Goal: Transaction & Acquisition: Download file/media

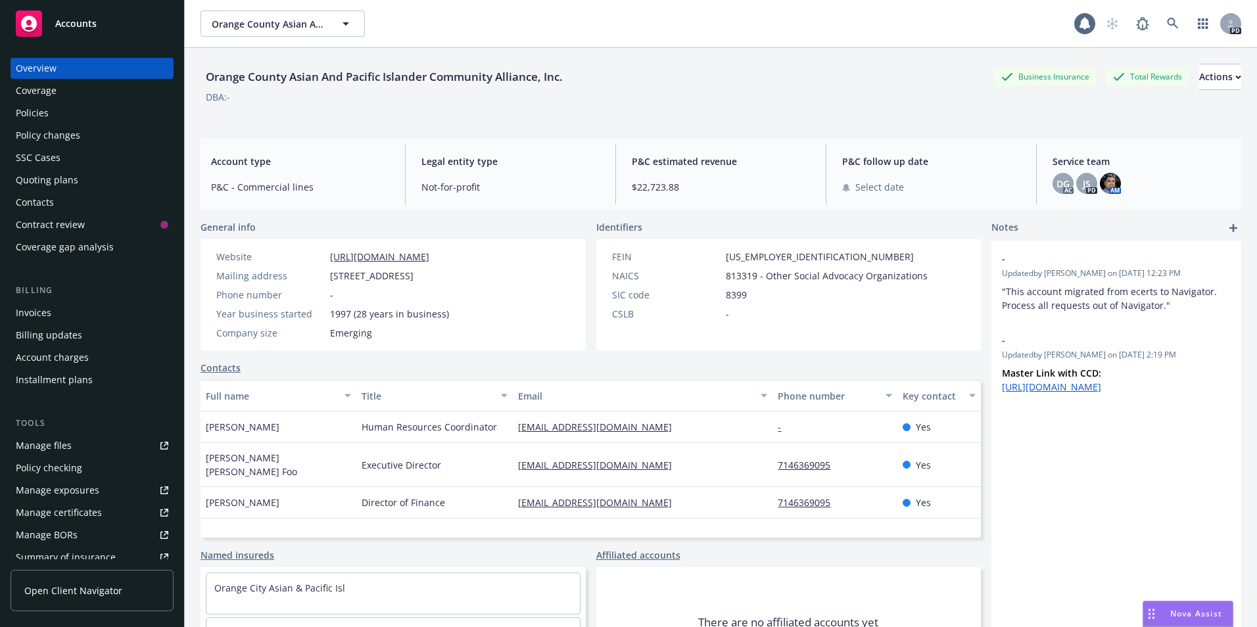
click at [81, 27] on span "Accounts" at bounding box center [75, 23] width 41 height 11
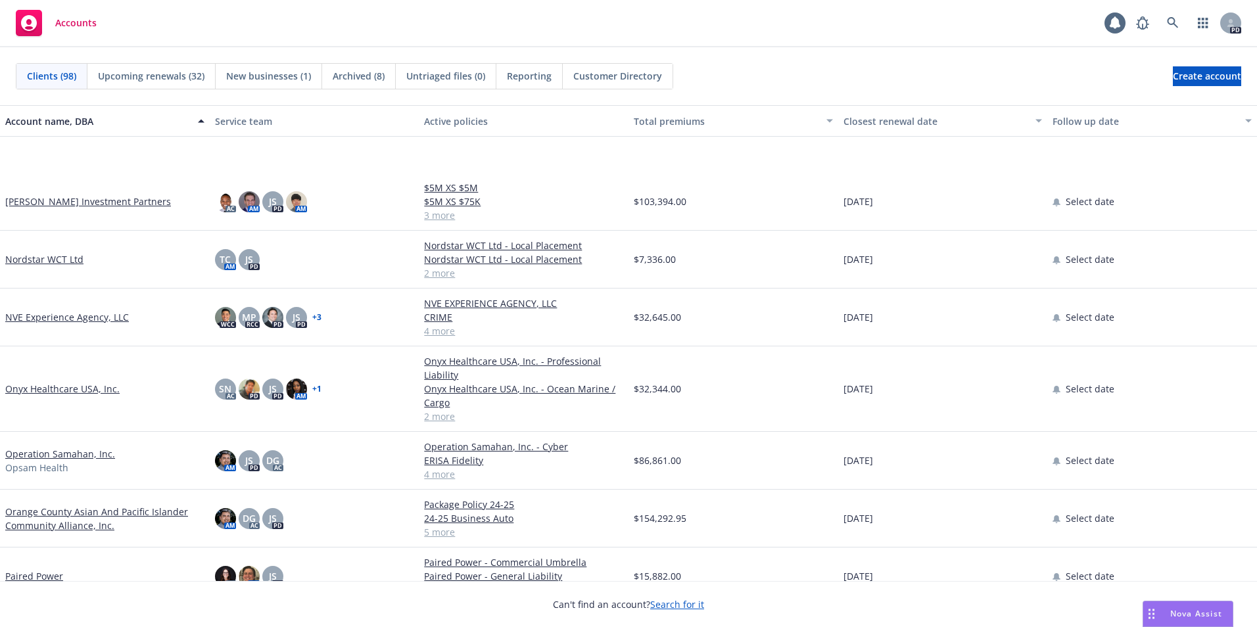
scroll to position [3286, 0]
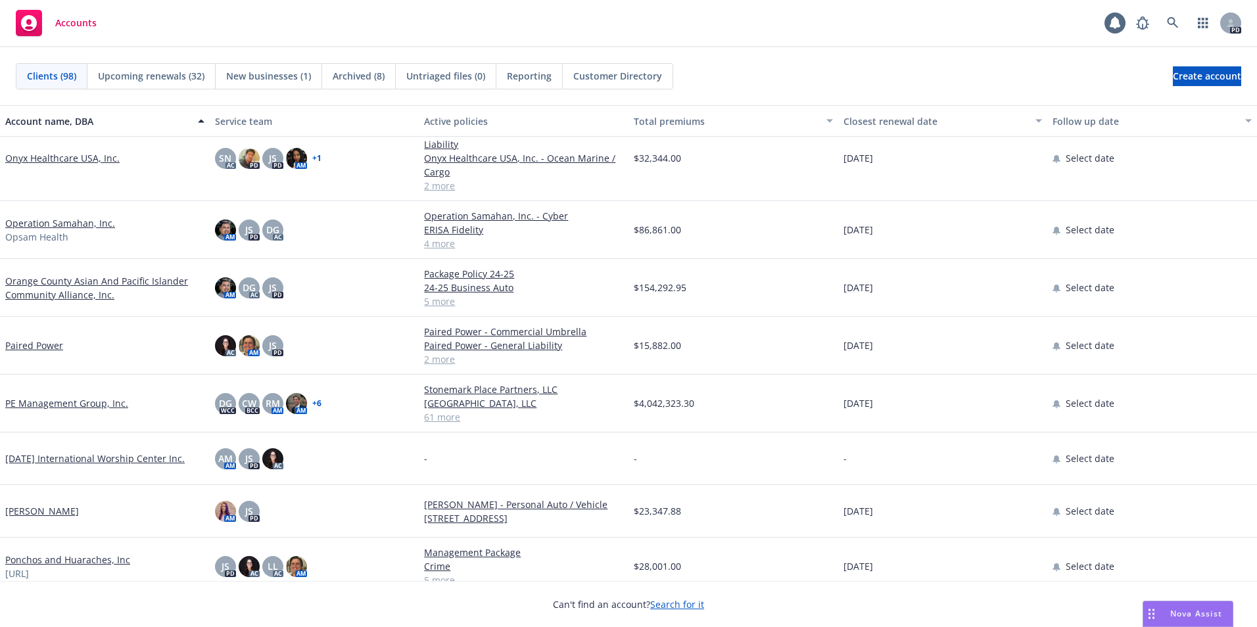
click at [45, 513] on link "[PERSON_NAME]" at bounding box center [42, 511] width 74 height 14
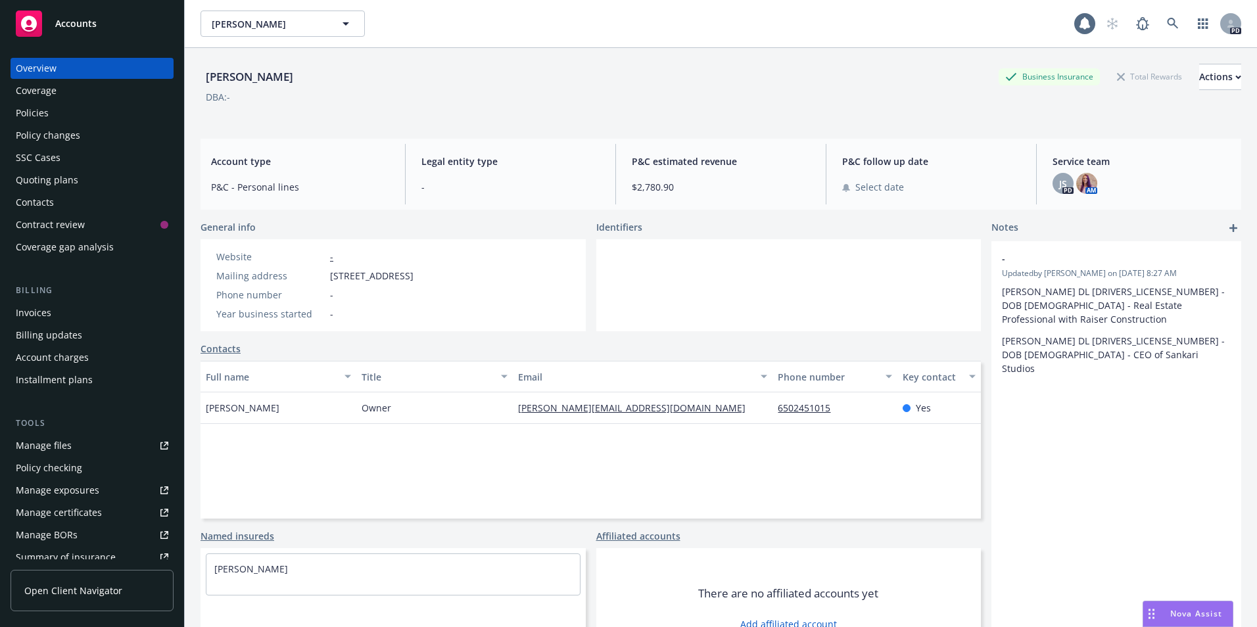
click at [45, 112] on div "Policies" at bounding box center [32, 113] width 33 height 21
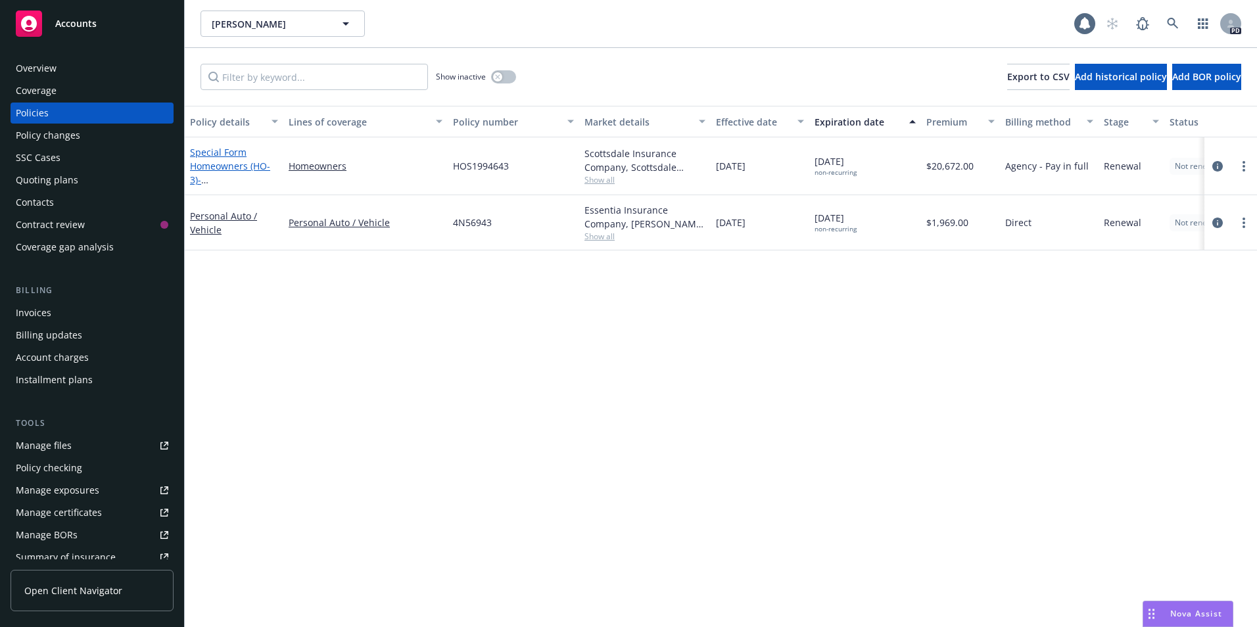
click at [223, 174] on span "- [STREET_ADDRESS]" at bounding box center [231, 187] width 83 height 26
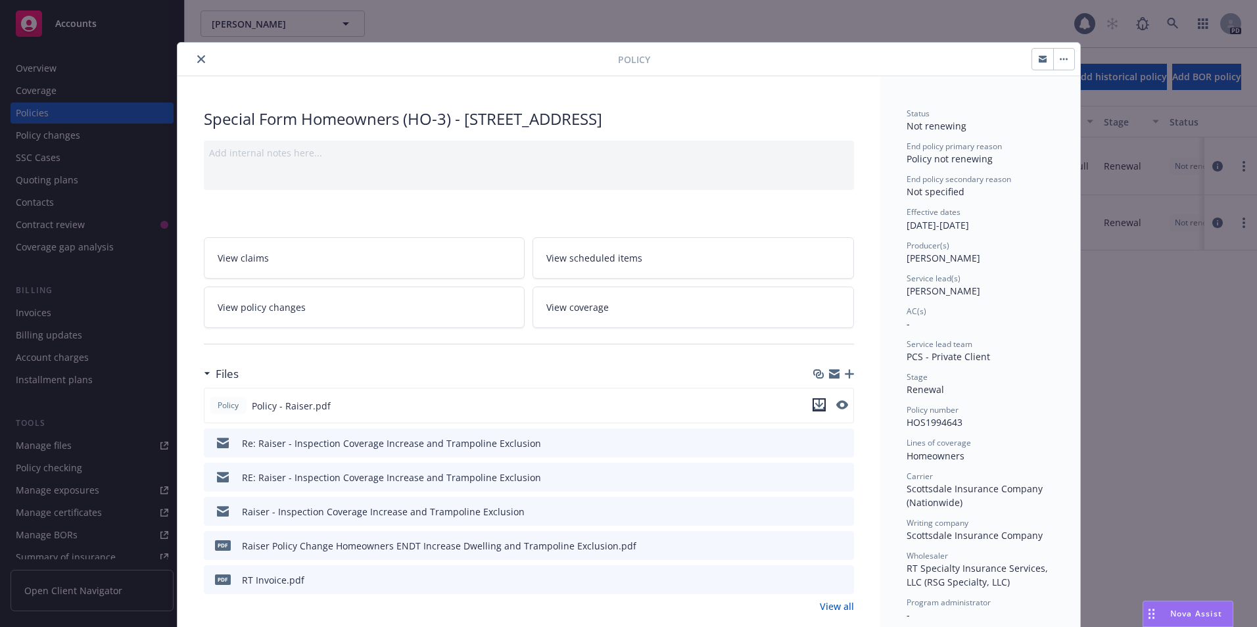
click at [814, 404] on icon "download file" at bounding box center [819, 405] width 11 height 11
click at [197, 58] on icon "close" at bounding box center [201, 59] width 8 height 8
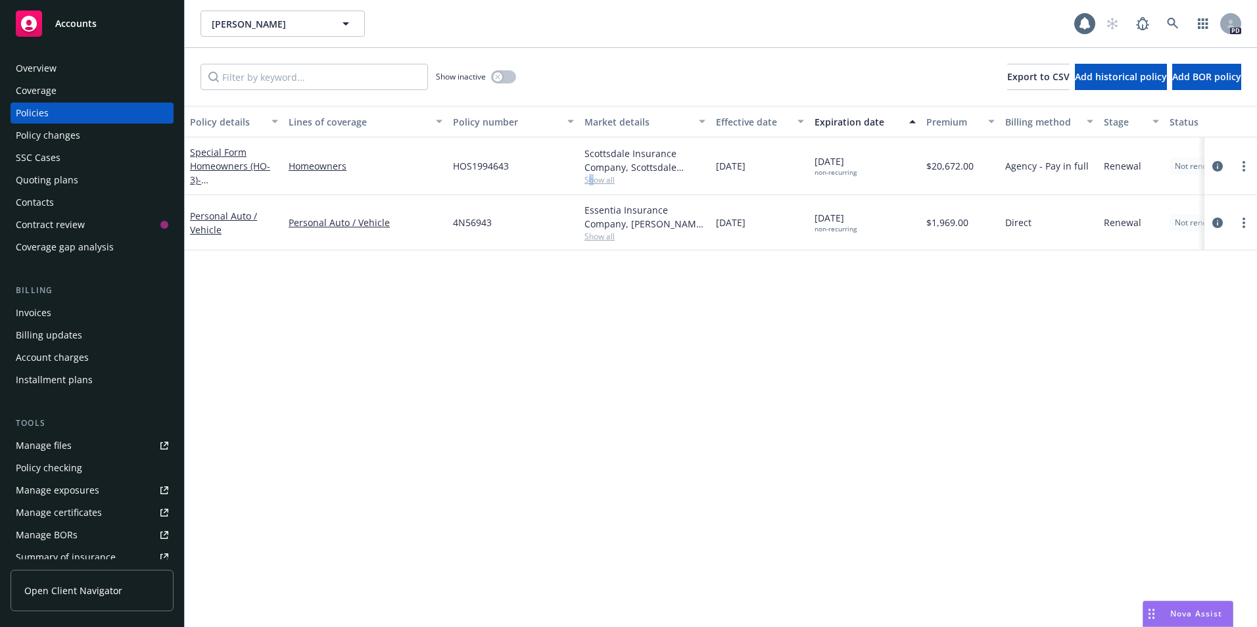
click at [592, 179] on span "Show all" at bounding box center [644, 179] width 121 height 11
click at [370, 266] on div "Policy details Lines of coverage Policy number Market details Effective date Ex…" at bounding box center [721, 366] width 1072 height 521
click at [501, 78] on div "button" at bounding box center [497, 76] width 9 height 9
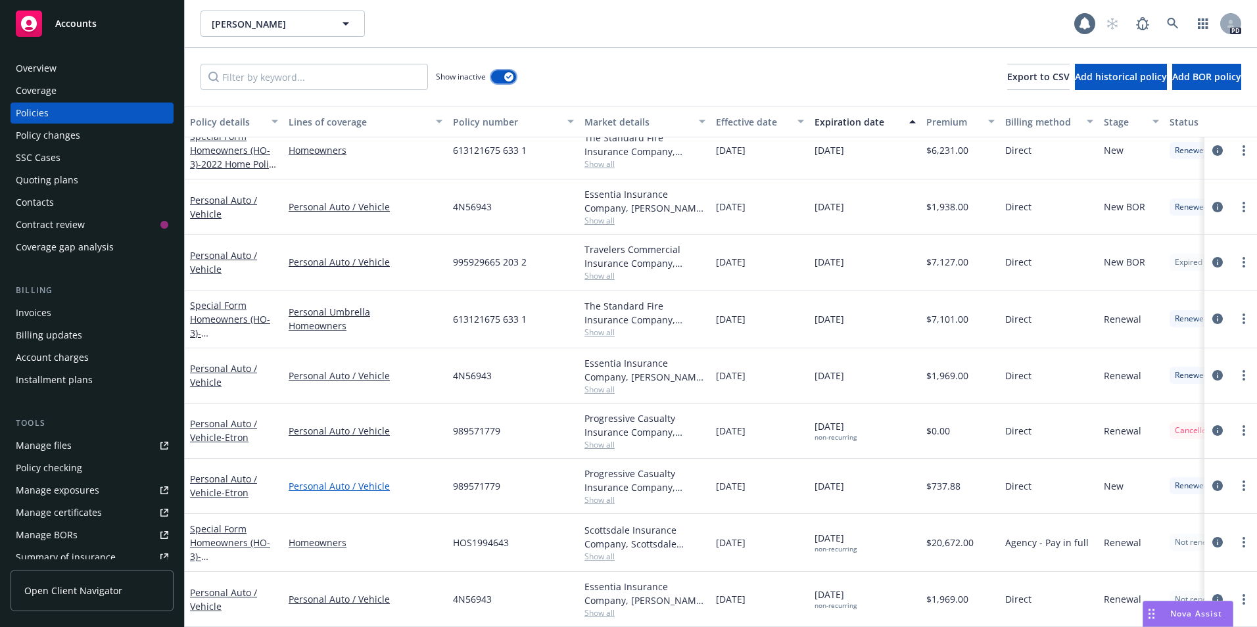
scroll to position [68, 0]
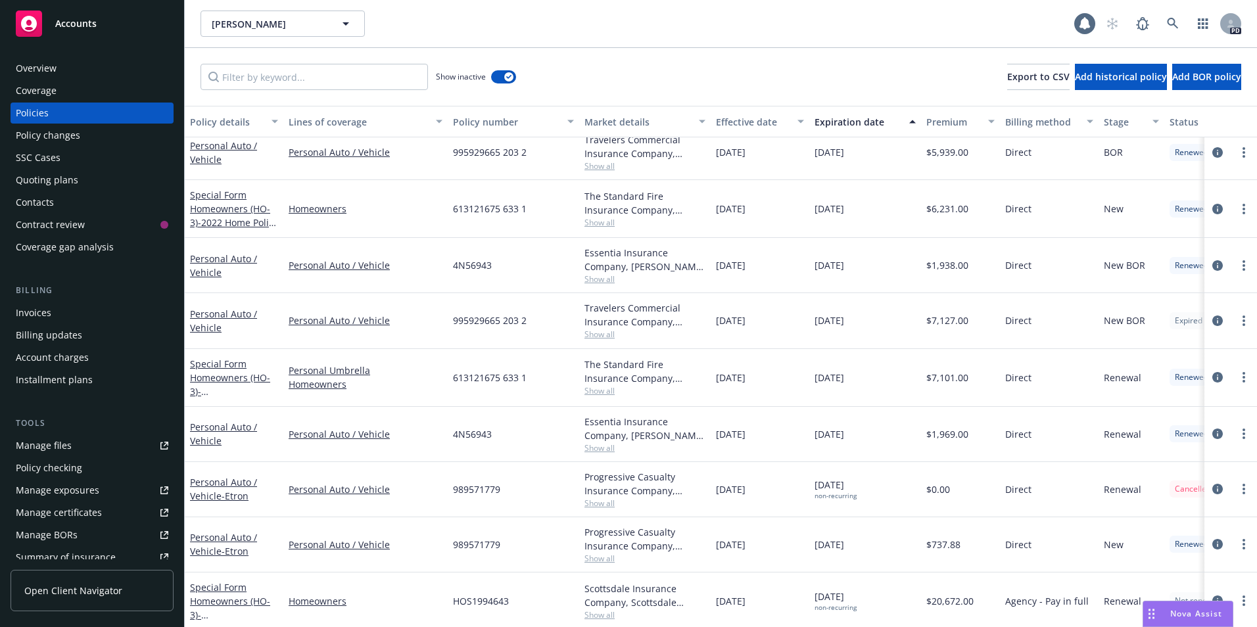
click at [607, 224] on span "Show all" at bounding box center [644, 222] width 121 height 11
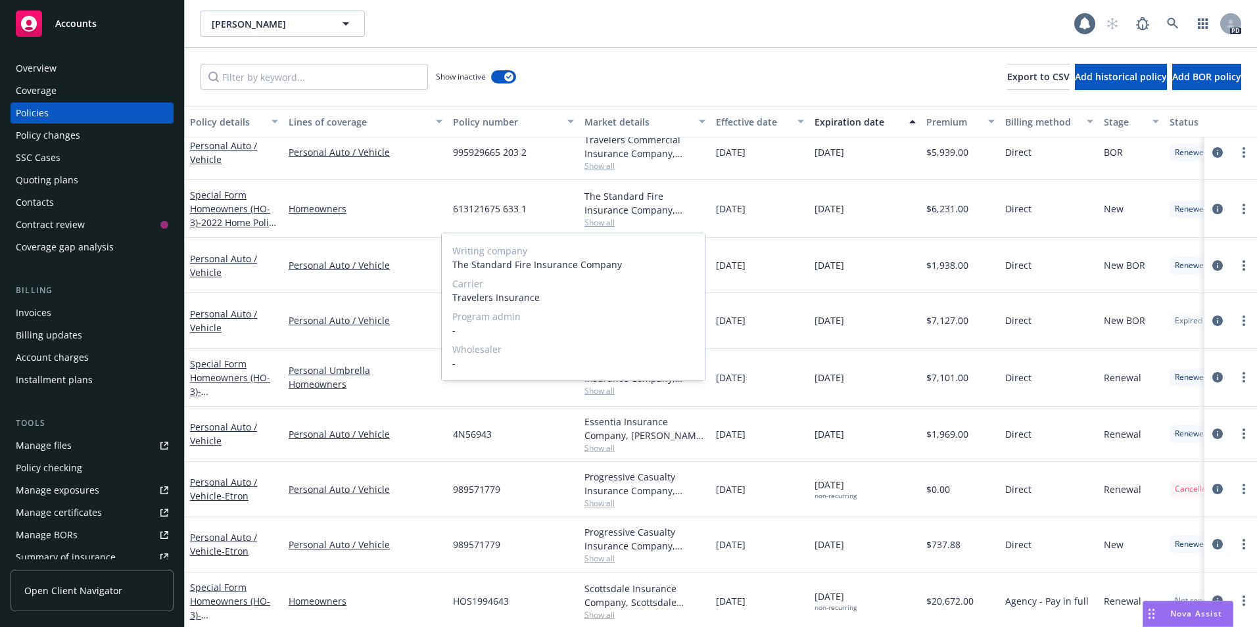
scroll to position [133, 0]
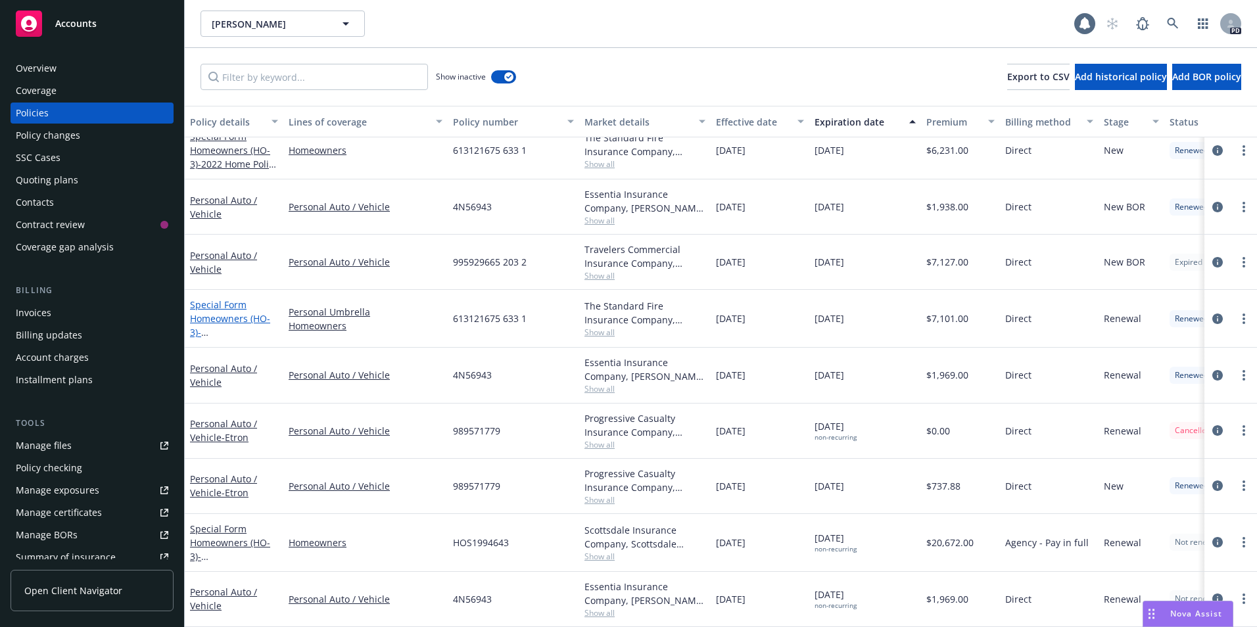
click at [252, 326] on span "- [STREET_ADDRESS]-" at bounding box center [233, 339] width 87 height 26
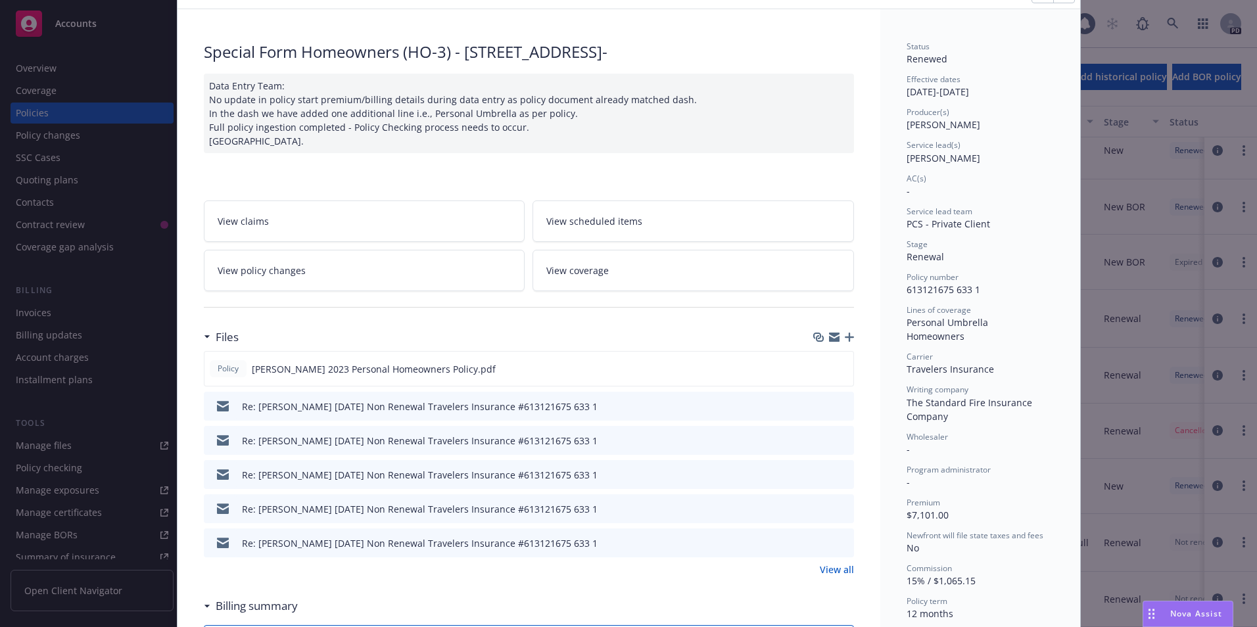
scroll to position [131, 0]
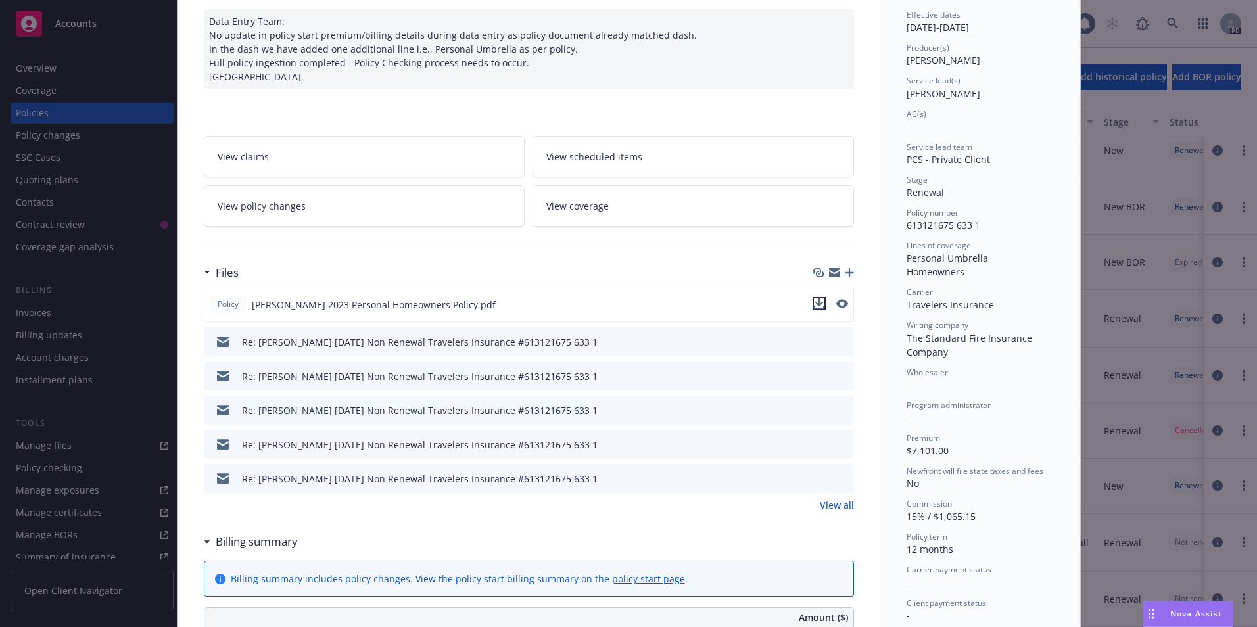
click at [814, 303] on icon "download file" at bounding box center [818, 302] width 9 height 8
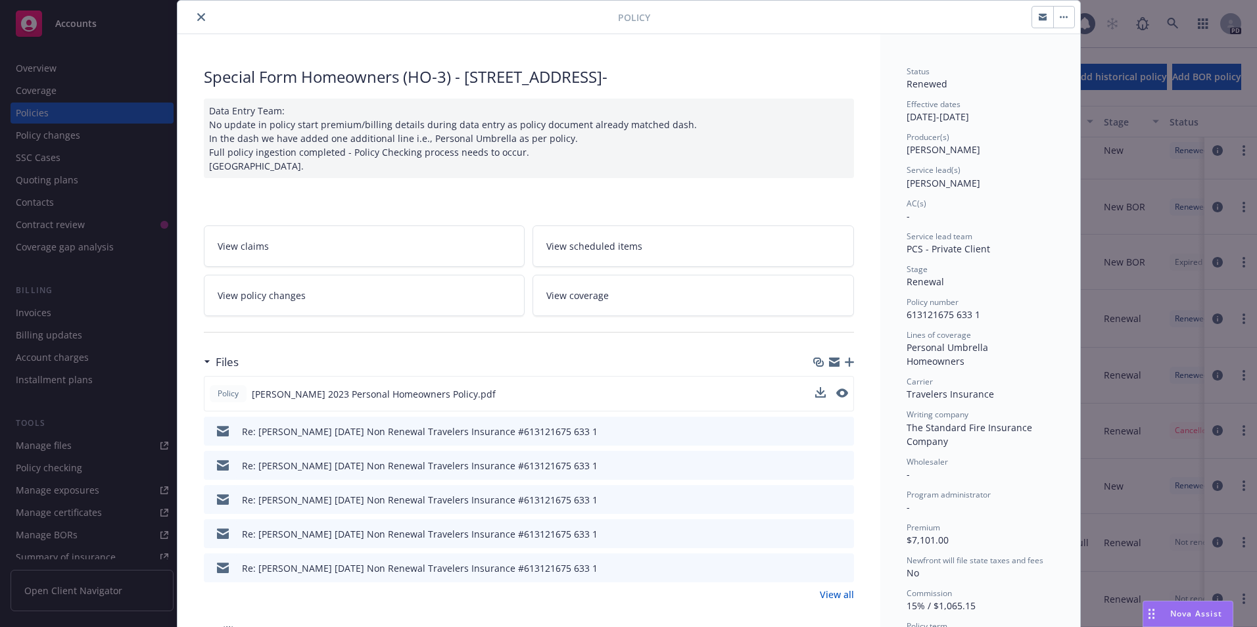
scroll to position [0, 0]
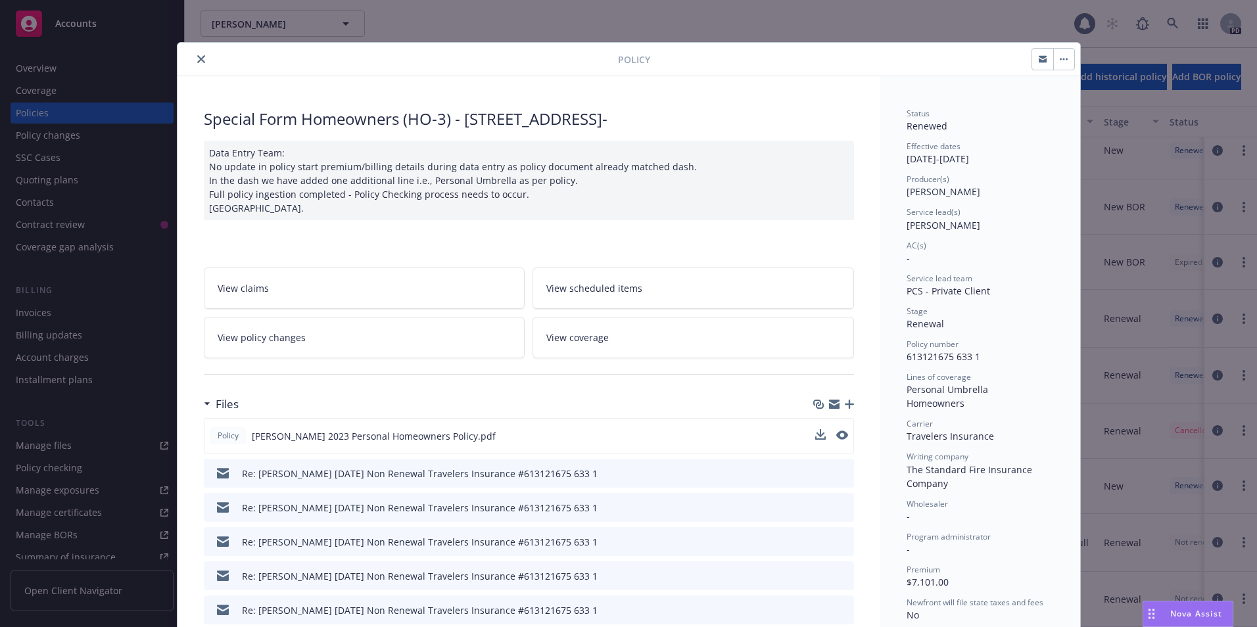
click at [198, 55] on button "close" at bounding box center [201, 59] width 16 height 16
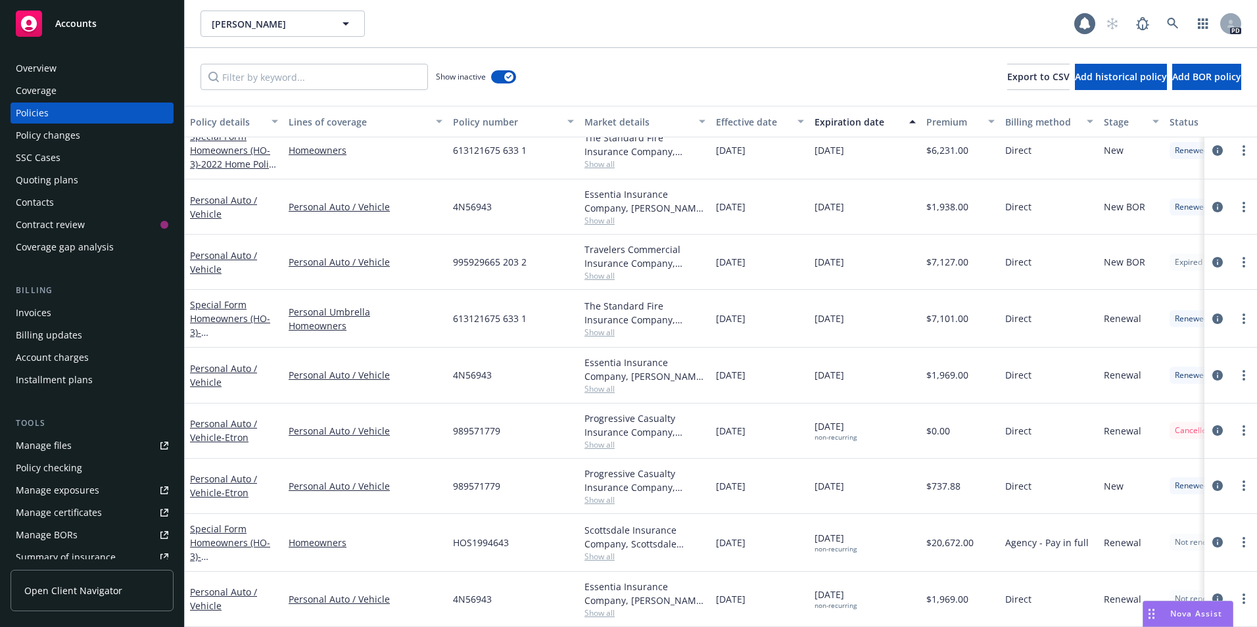
click at [77, 76] on div "Overview" at bounding box center [92, 68] width 152 height 21
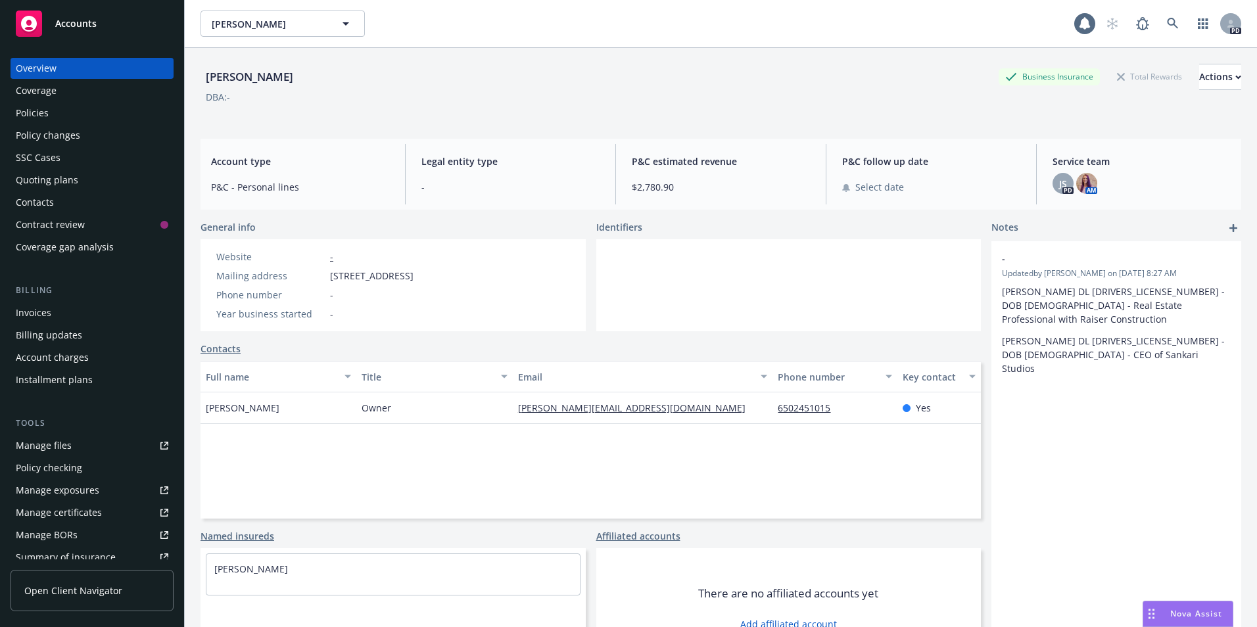
click at [77, 25] on span "Accounts" at bounding box center [75, 23] width 41 height 11
